Goal: Check status: Check status

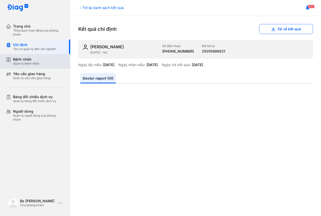
click at [29, 59] on div "Bệnh nhân" at bounding box center [26, 59] width 26 height 5
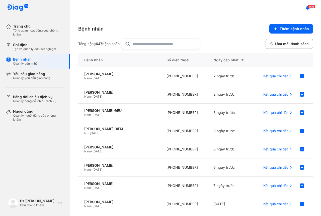
click at [149, 46] on input "text" at bounding box center [164, 44] width 64 height 10
type input "*"
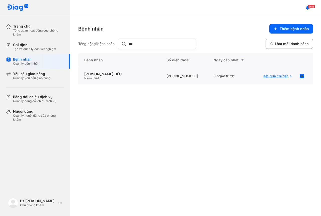
type input "***"
click at [275, 76] on span "Kết quả chi tiết" at bounding box center [275, 76] width 25 height 5
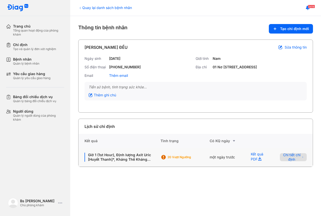
click at [294, 162] on span "Chi tiết chỉ định" at bounding box center [292, 157] width 18 height 9
